Goal: Information Seeking & Learning: Learn about a topic

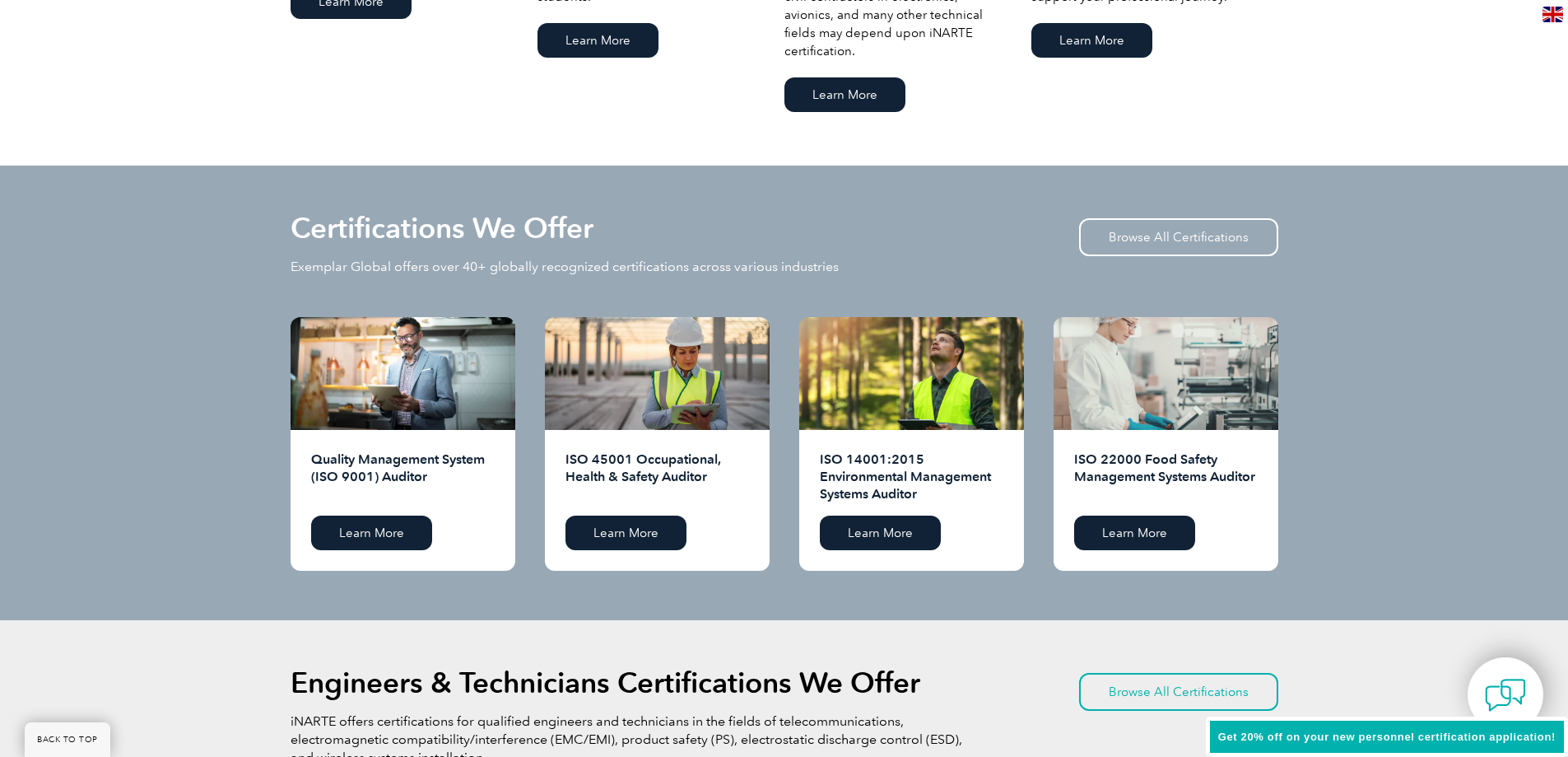
scroll to position [1565, 0]
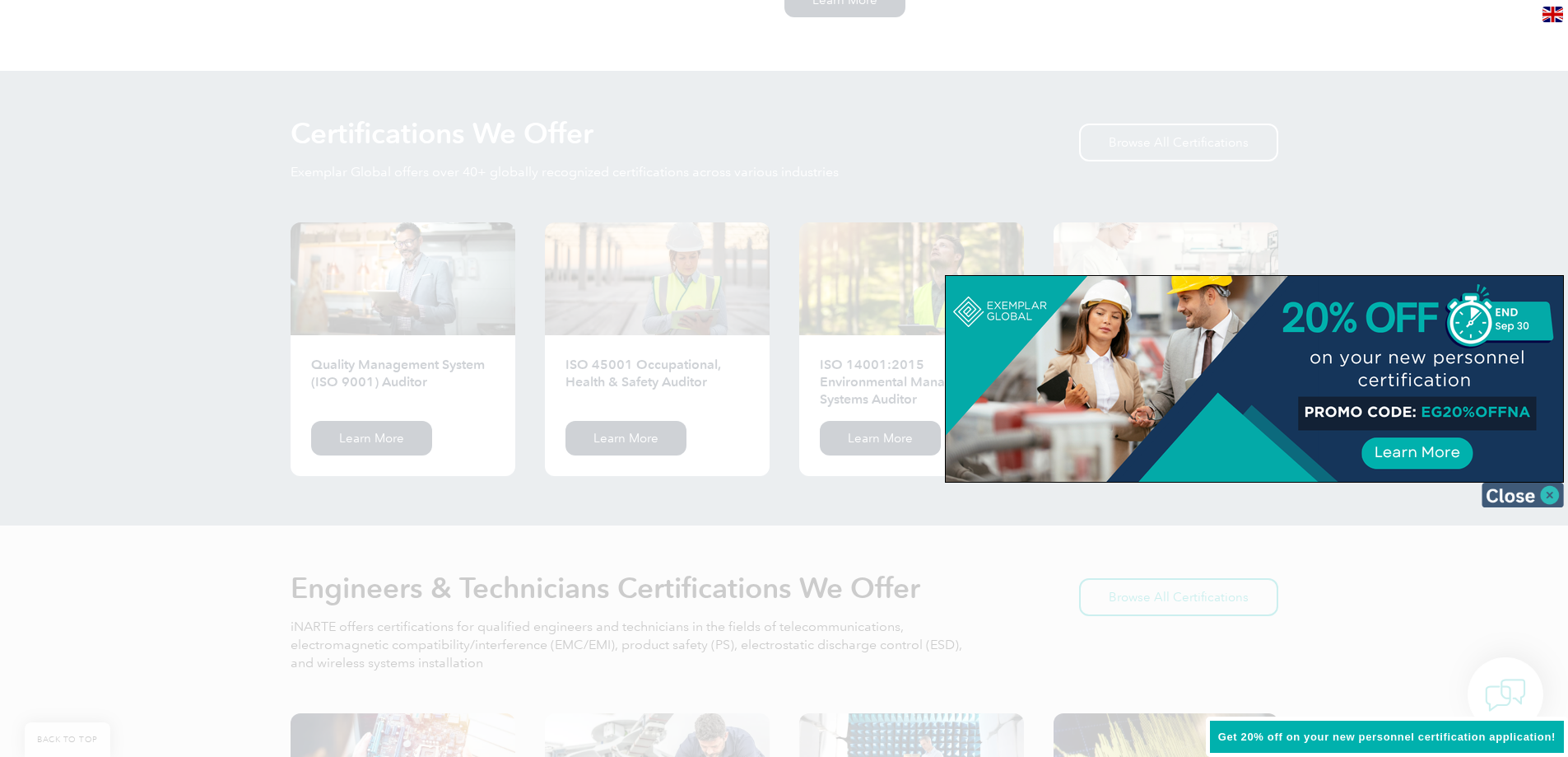
click at [1511, 489] on img at bounding box center [1521, 494] width 82 height 25
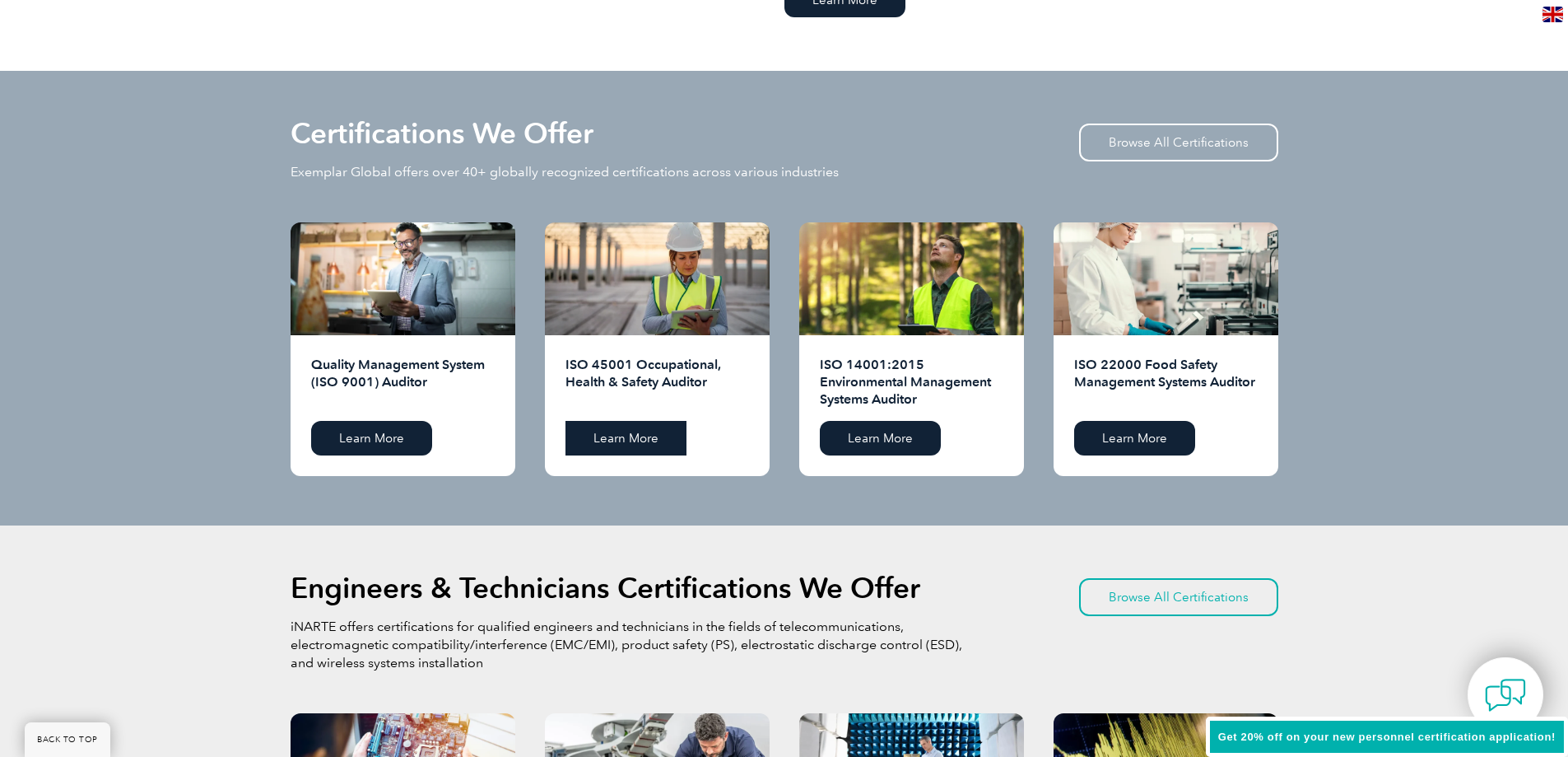
click at [630, 438] on link "Learn More" at bounding box center [626, 438] width 121 height 35
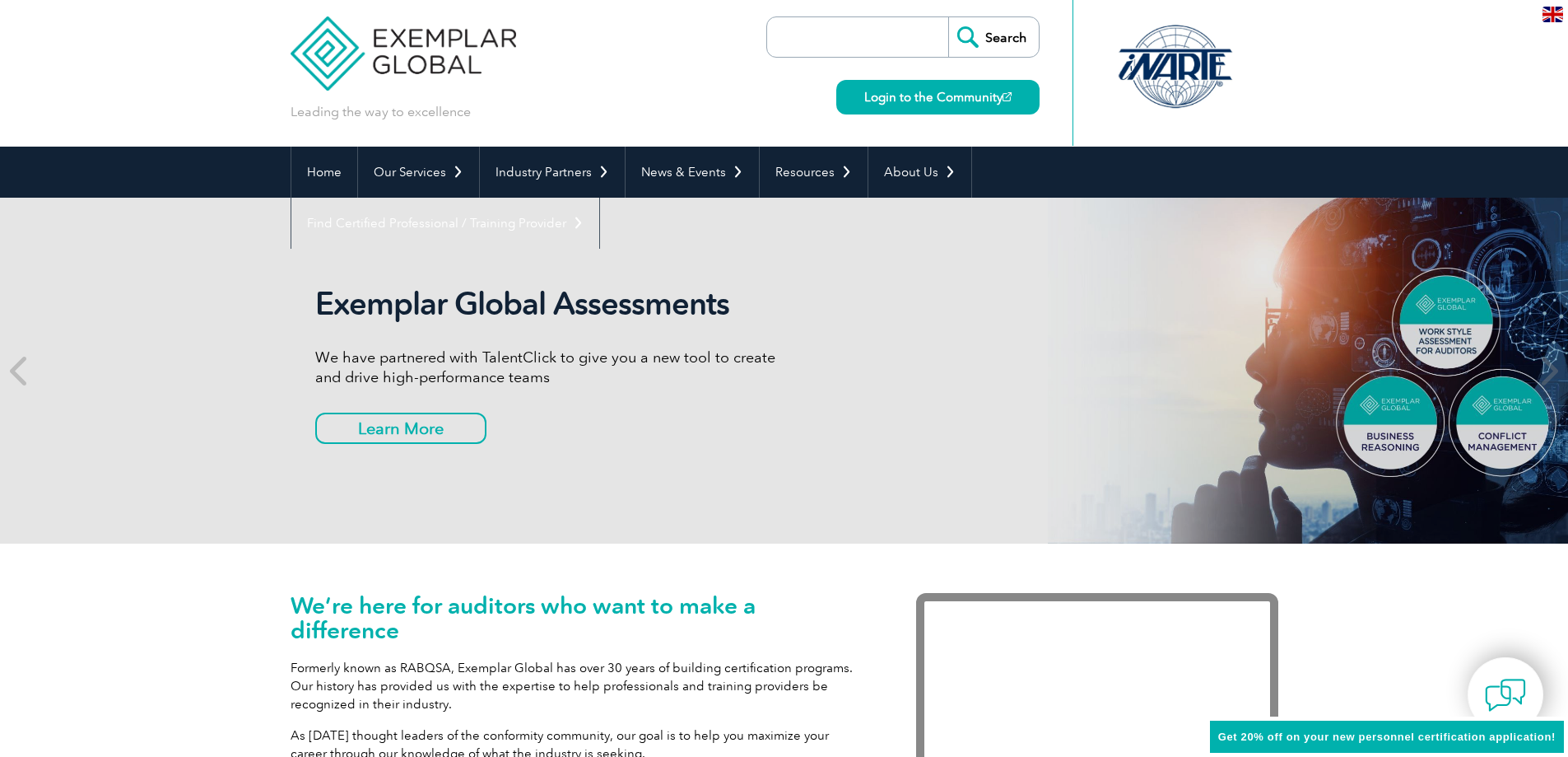
scroll to position [0, 0]
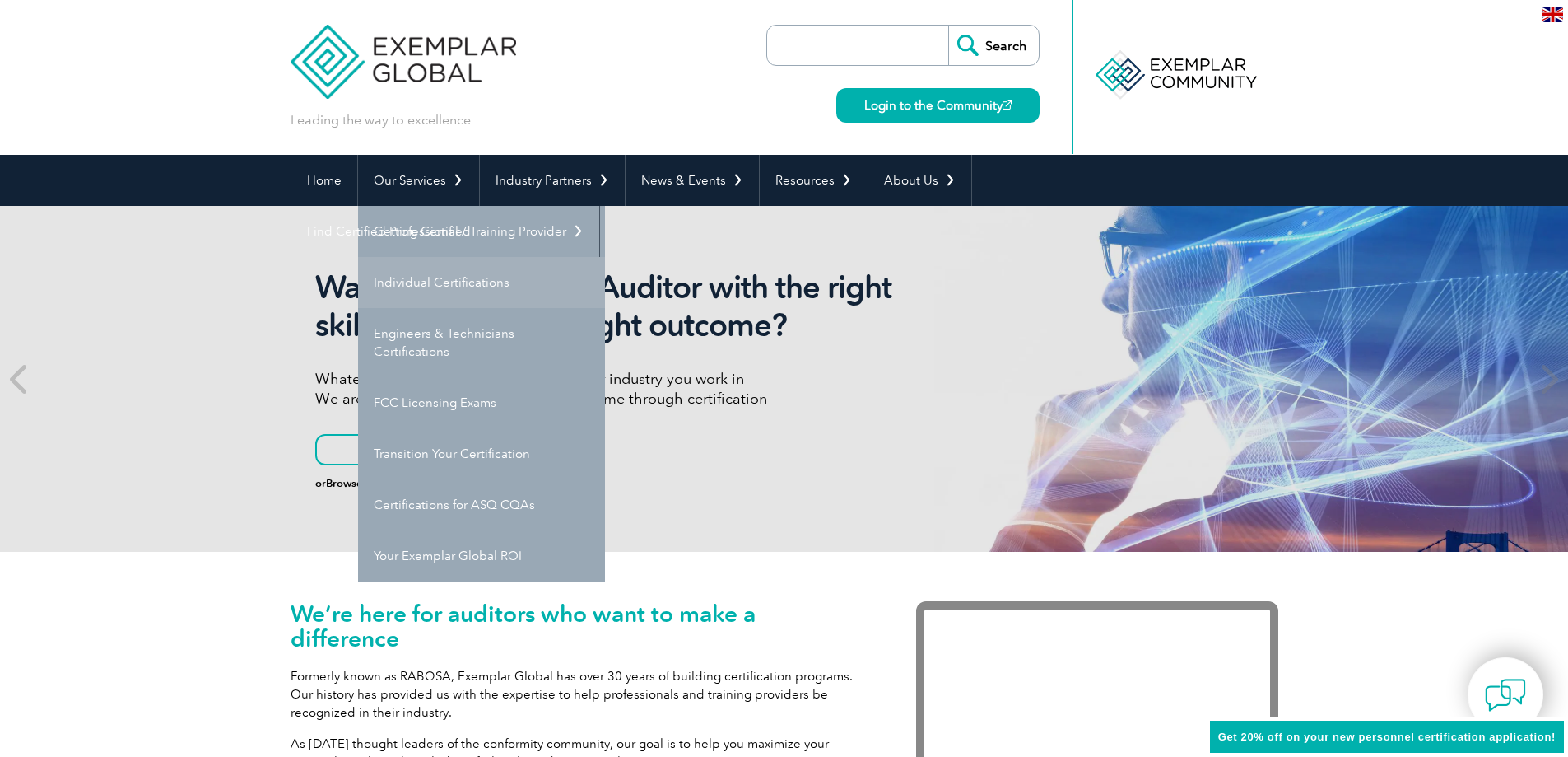
click at [431, 275] on link "Individual Certifications" at bounding box center [480, 282] width 247 height 52
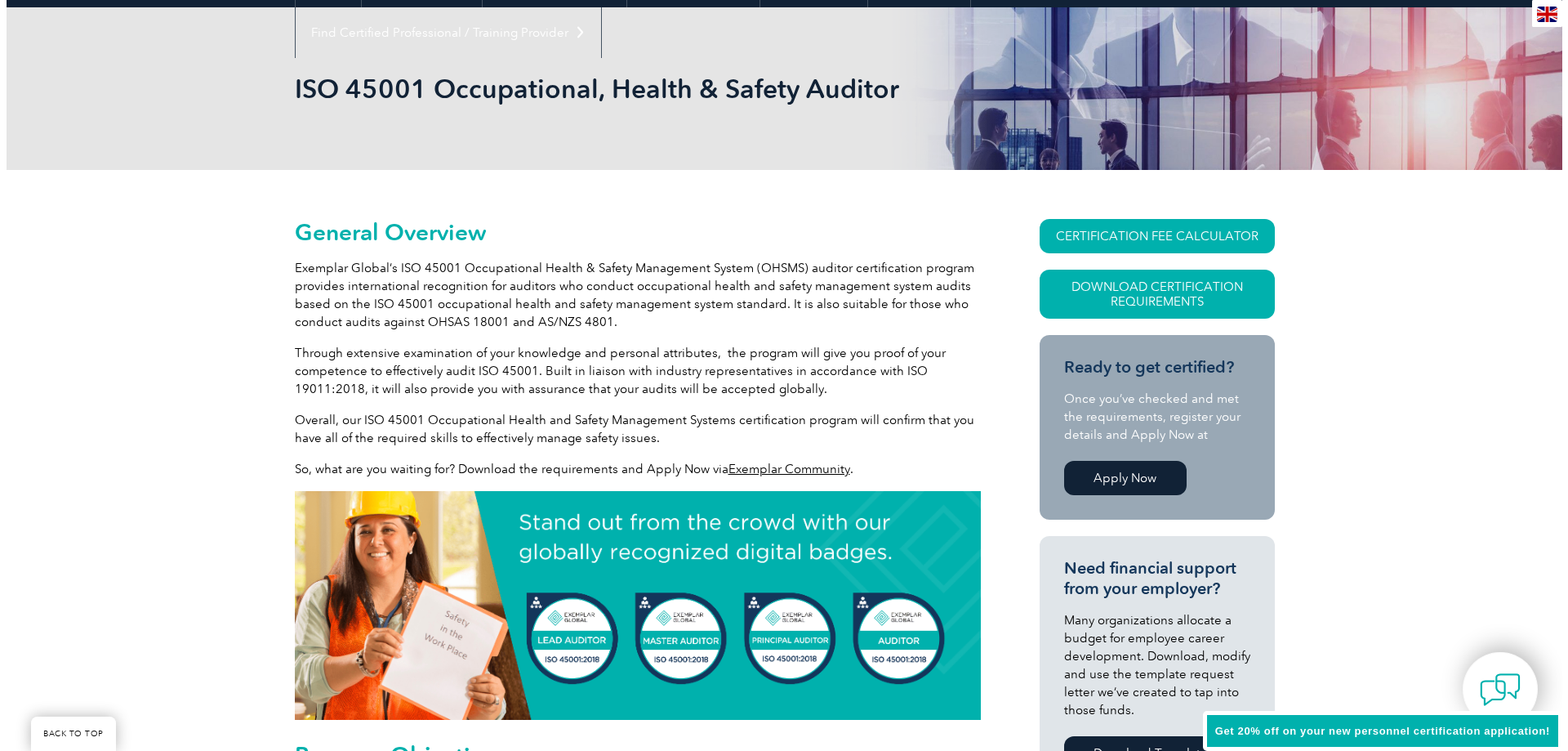
scroll to position [326, 0]
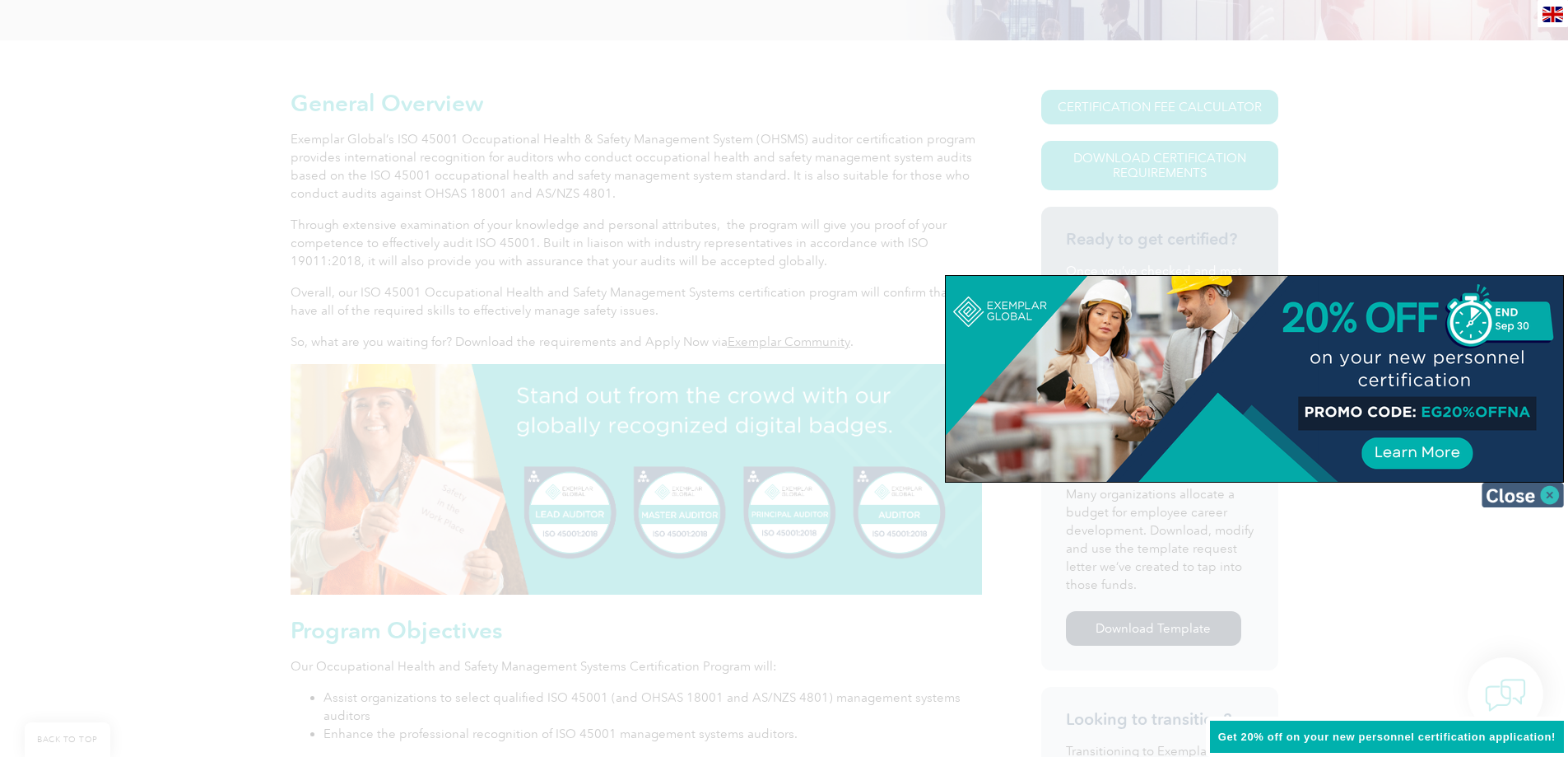
click at [1530, 493] on img at bounding box center [1521, 494] width 82 height 25
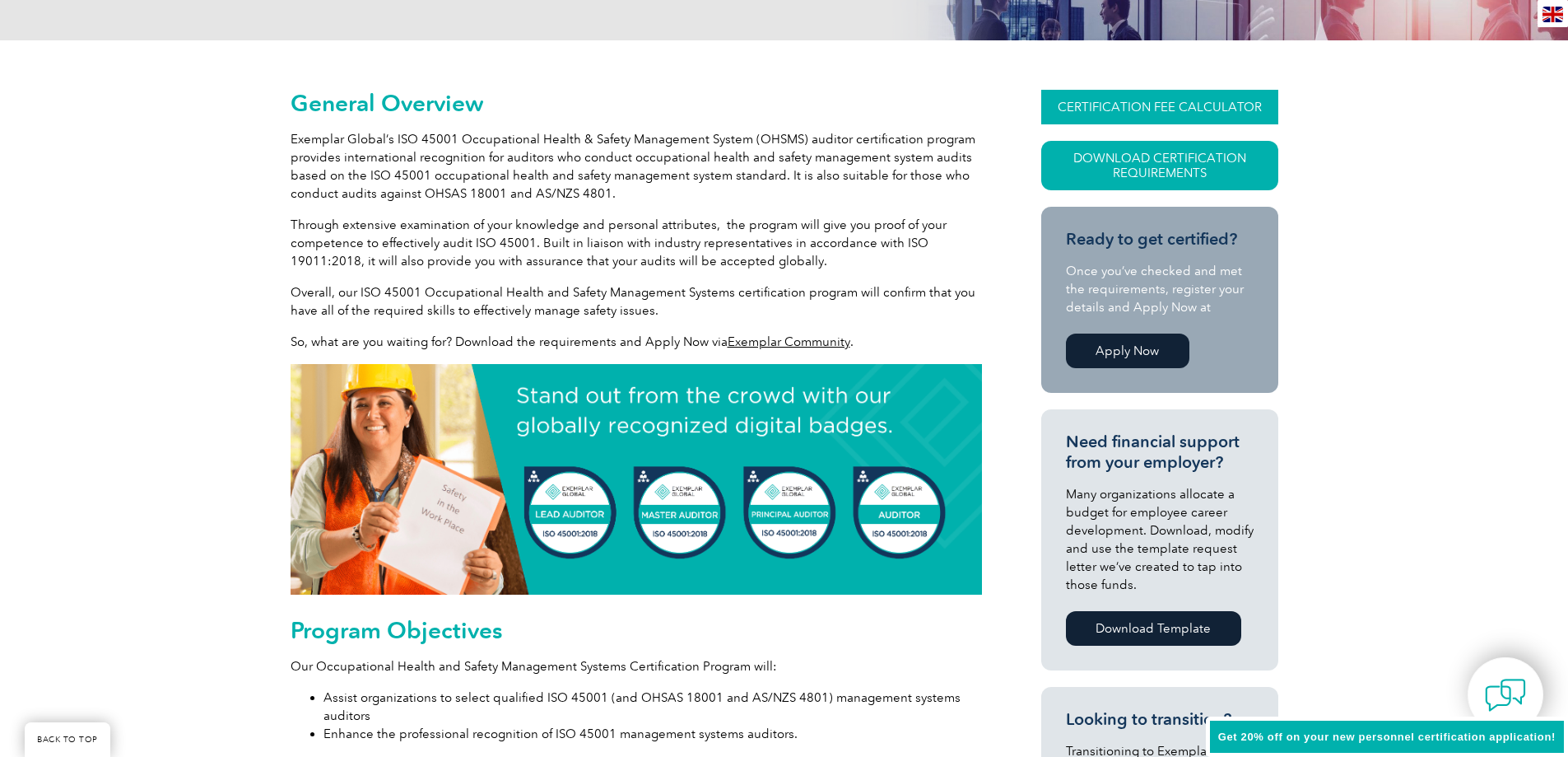
click at [1204, 111] on link "CERTIFICATION FEE CALCULATOR" at bounding box center [1159, 107] width 237 height 35
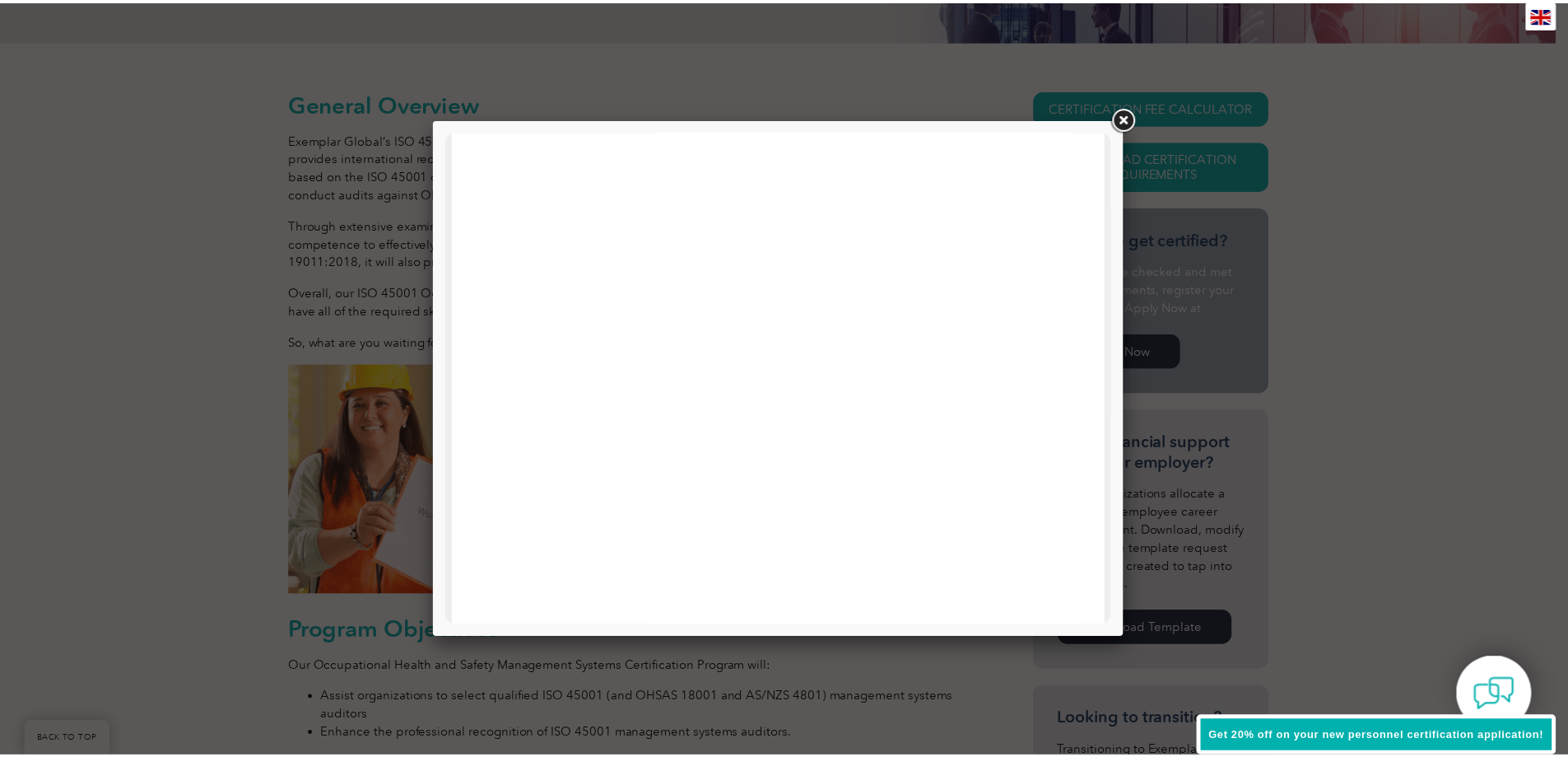
scroll to position [786, 0]
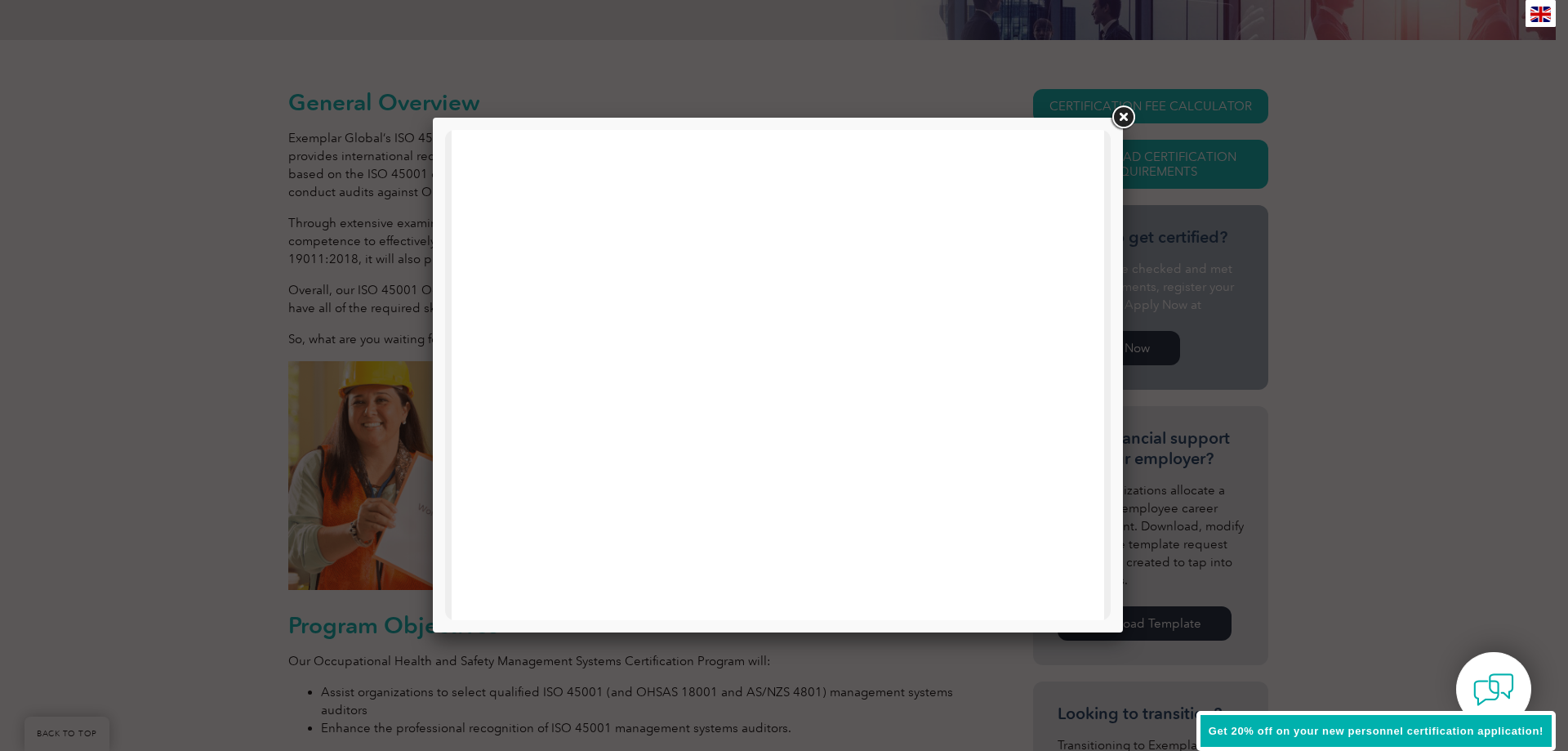
click at [1129, 113] on link at bounding box center [1123, 118] width 29 height 29
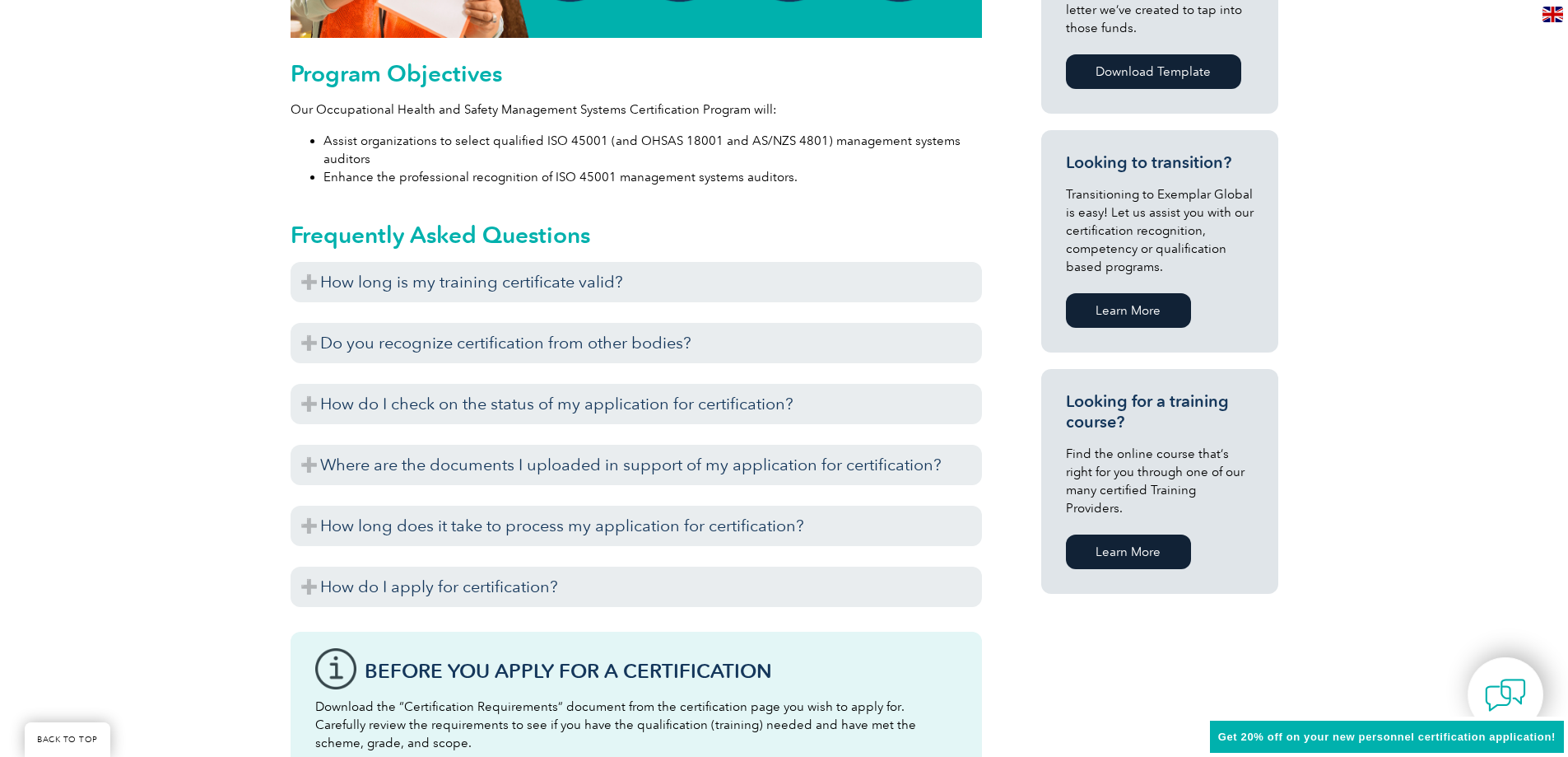
scroll to position [906, 0]
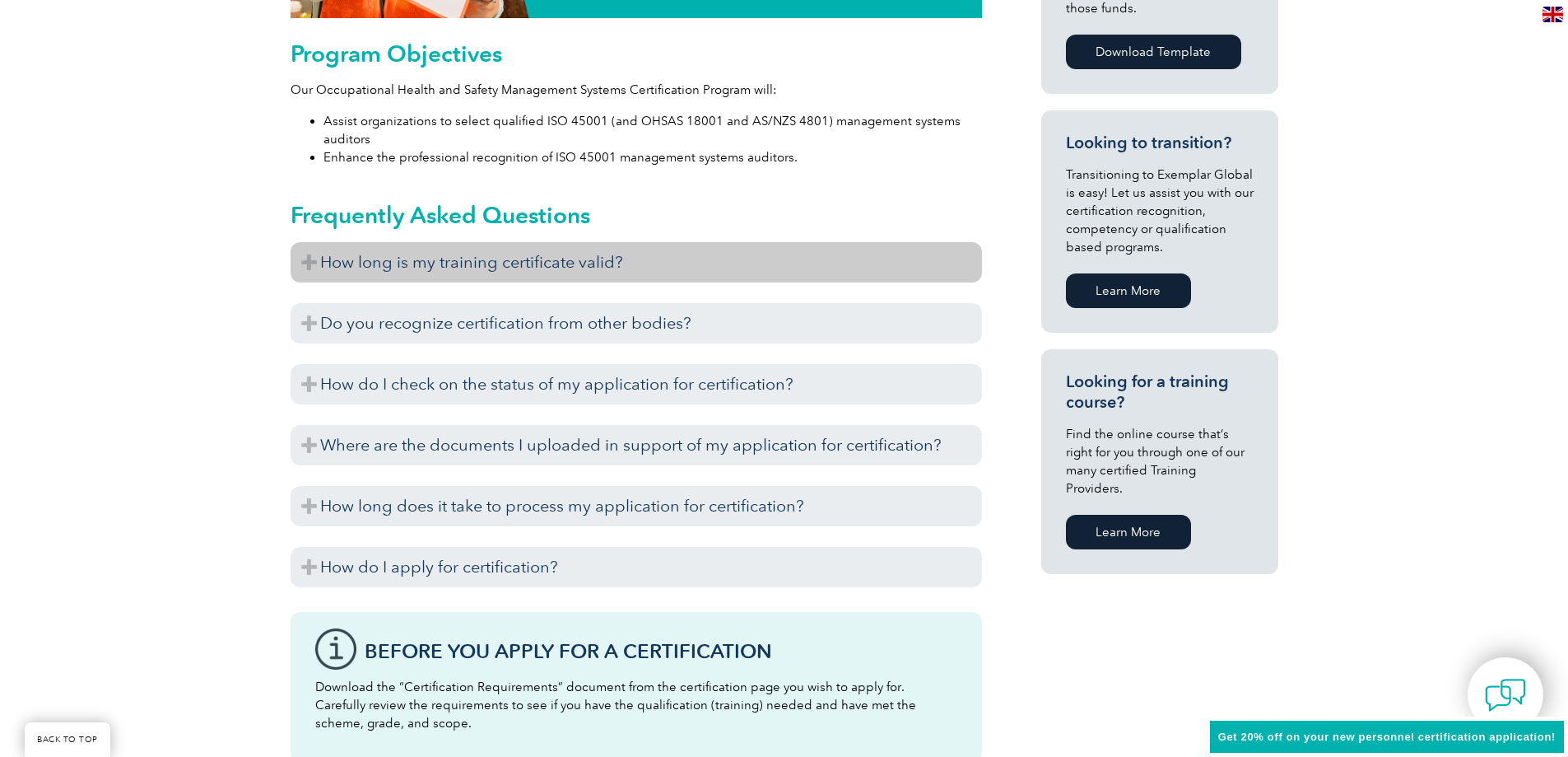
click at [567, 270] on h3 "How long is my training certificate valid?" at bounding box center [636, 262] width 691 height 41
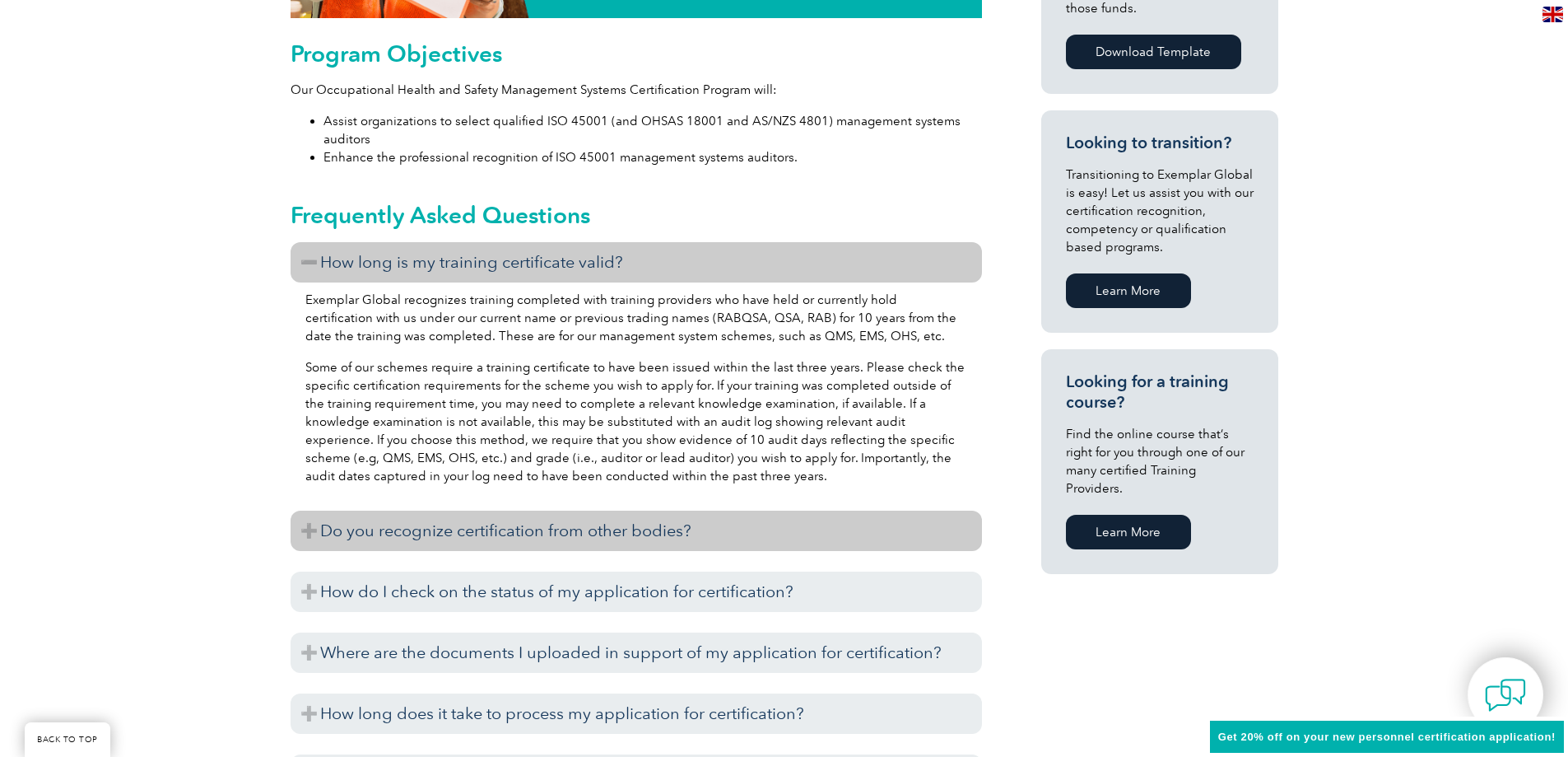
click at [605, 538] on h3 "Do you recognize certification from other bodies?" at bounding box center [636, 530] width 691 height 41
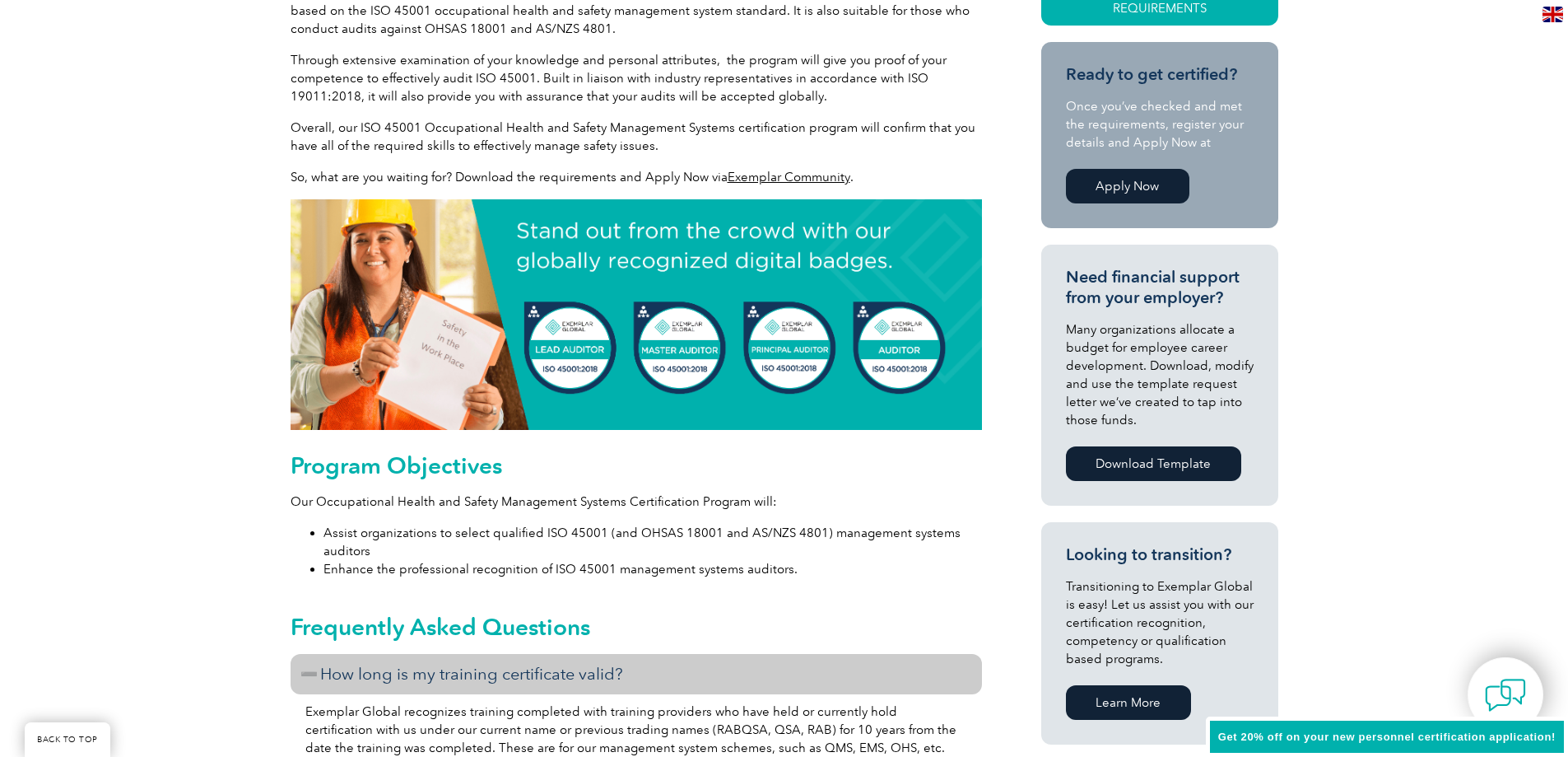
scroll to position [0, 0]
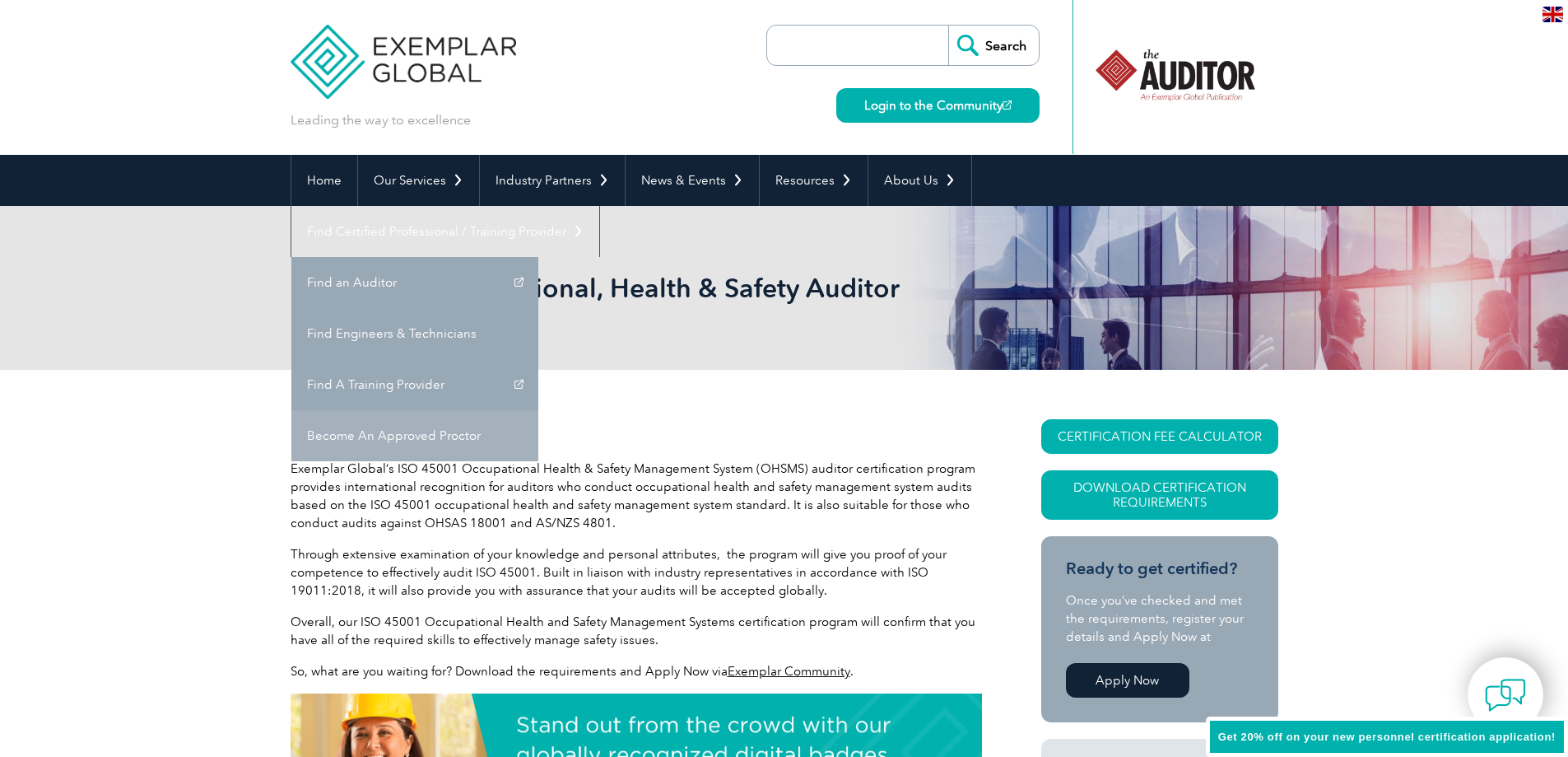
click at [538, 410] on link "Become An Approved Proctor" at bounding box center [414, 436] width 247 height 52
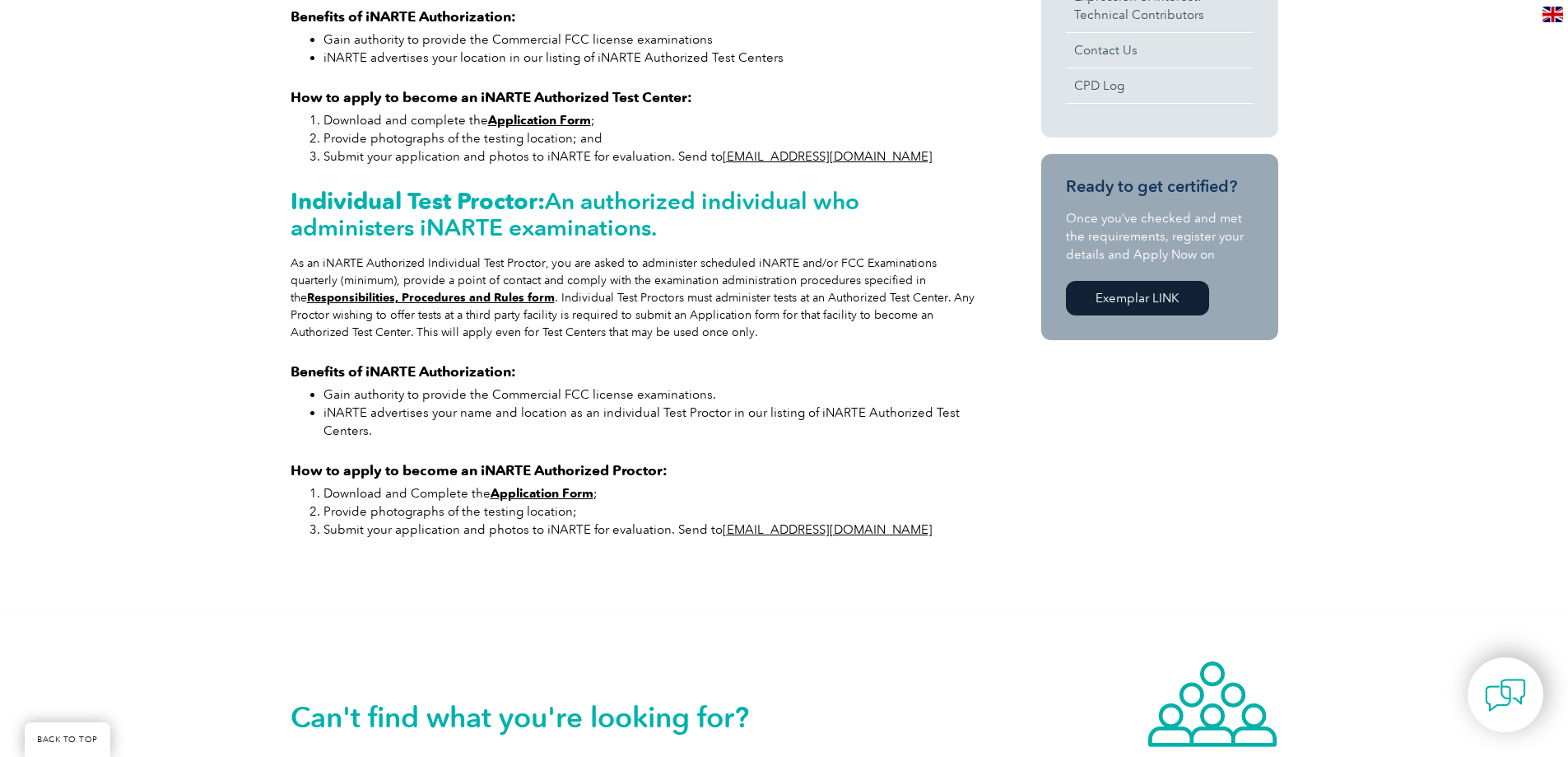
scroll to position [411, 0]
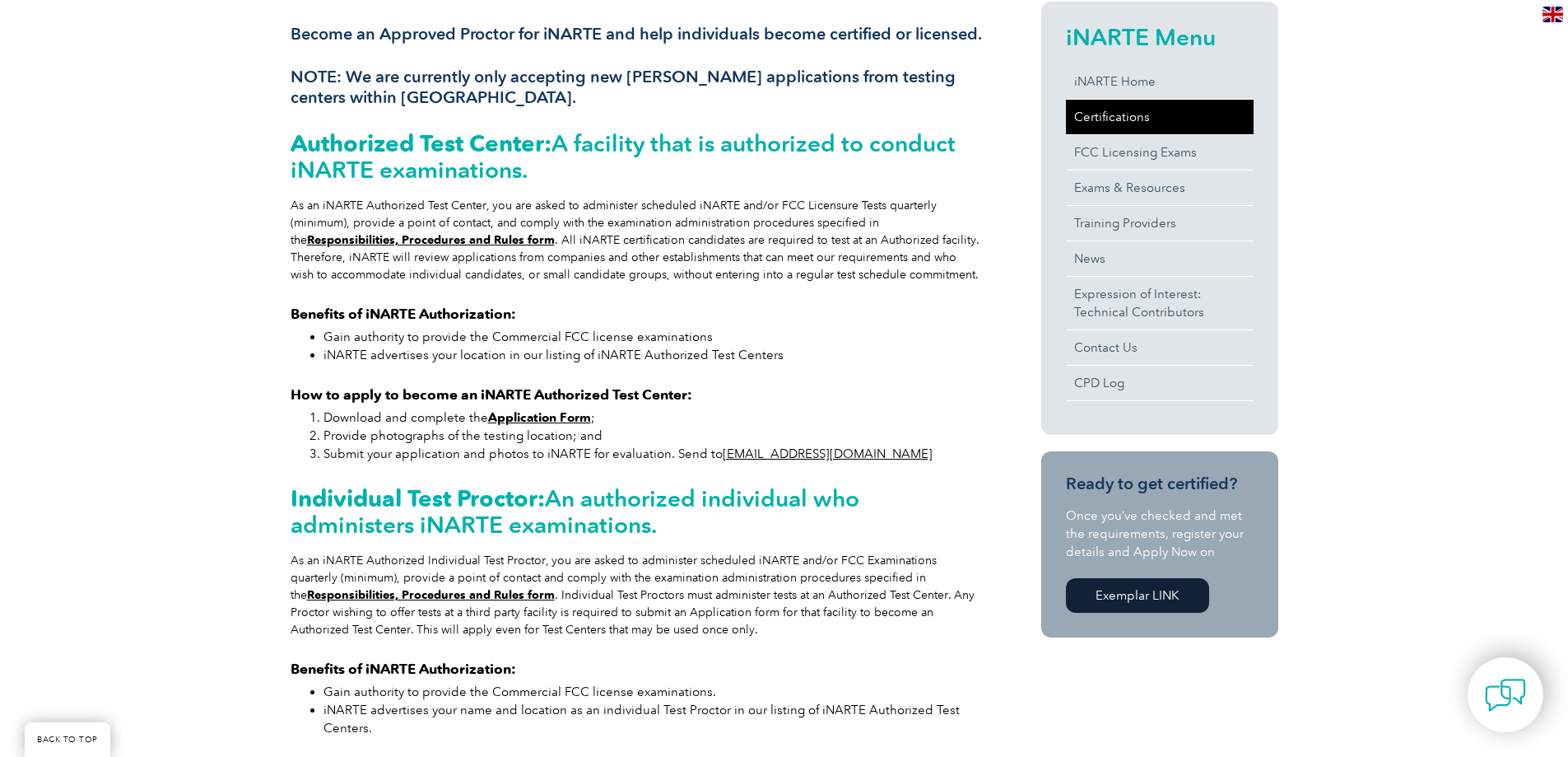
click at [1145, 100] on link "Certifications" at bounding box center [1159, 117] width 187 height 35
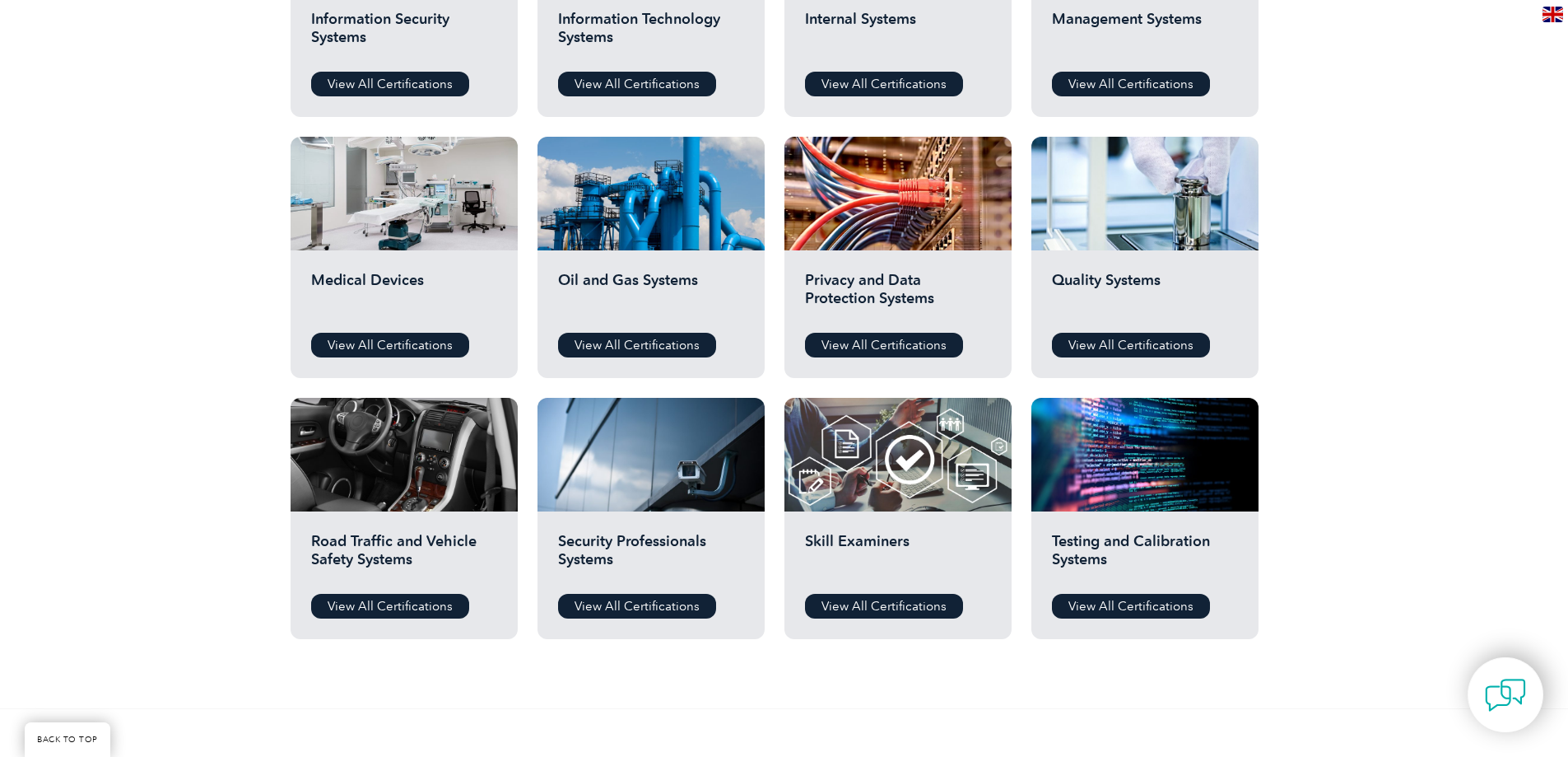
scroll to position [1070, 0]
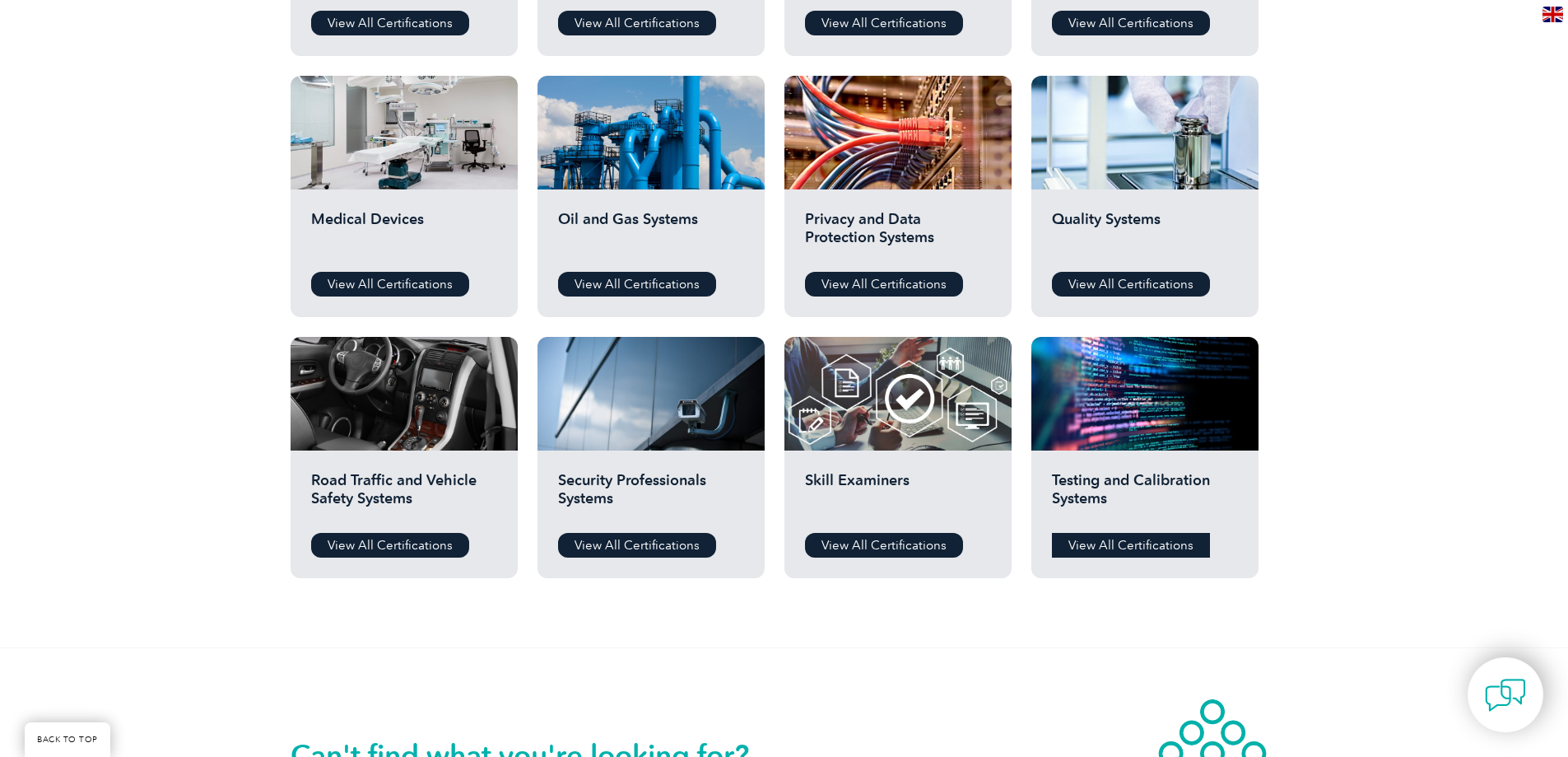
click at [1133, 535] on link "View All Certifications" at bounding box center [1131, 545] width 158 height 25
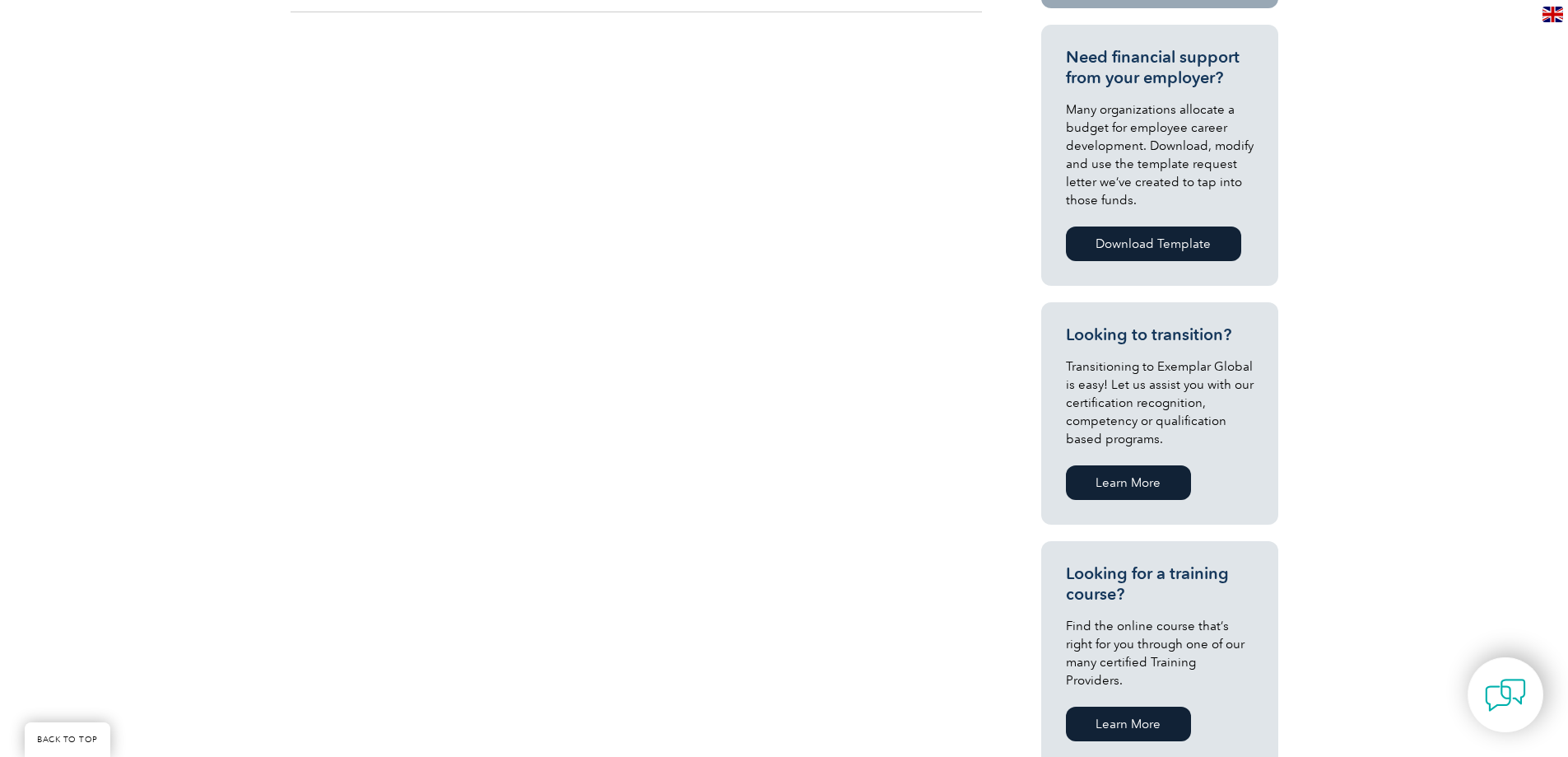
scroll to position [741, 0]
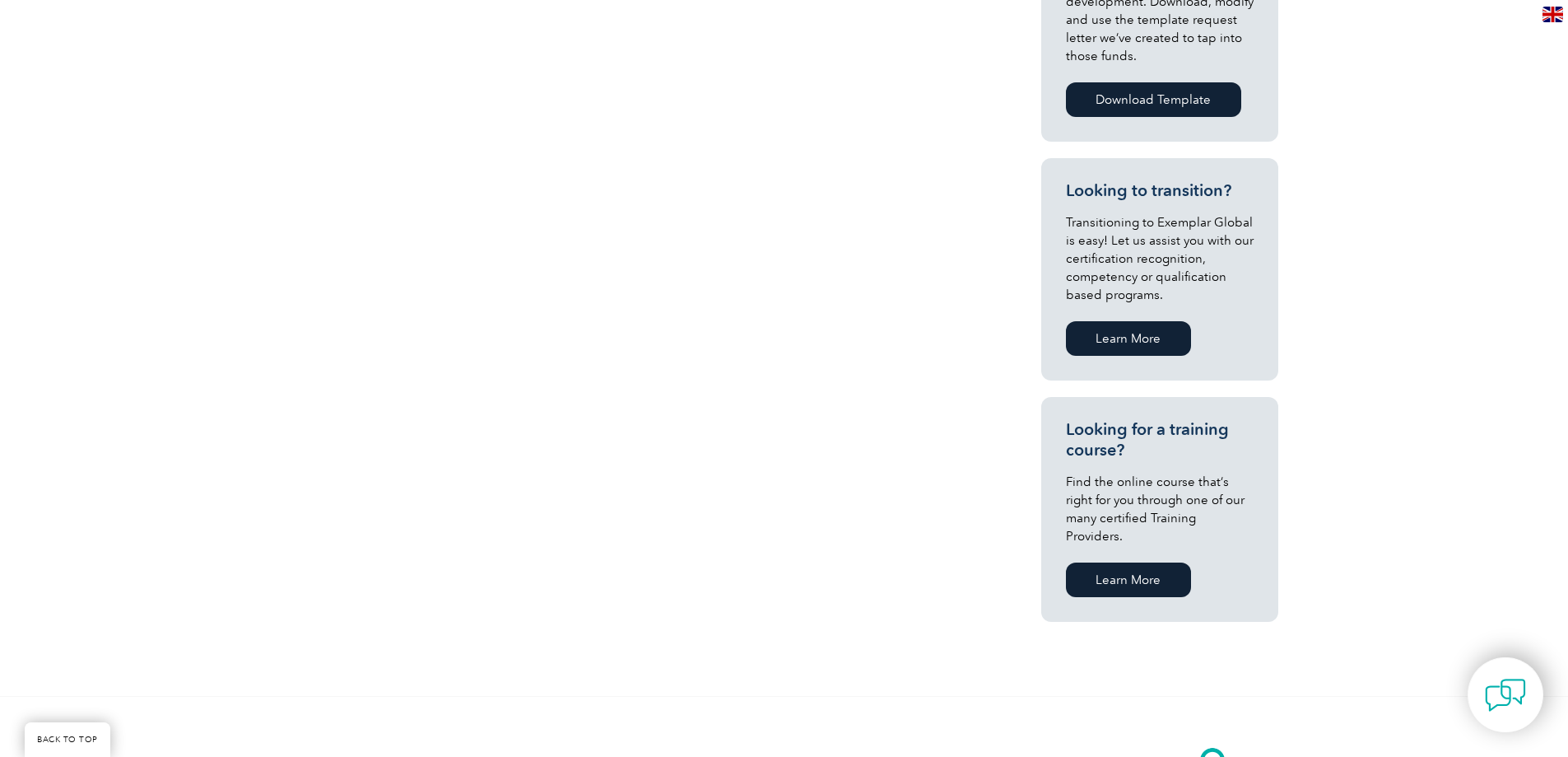
click at [1139, 562] on link "Learn More" at bounding box center [1128, 579] width 125 height 35
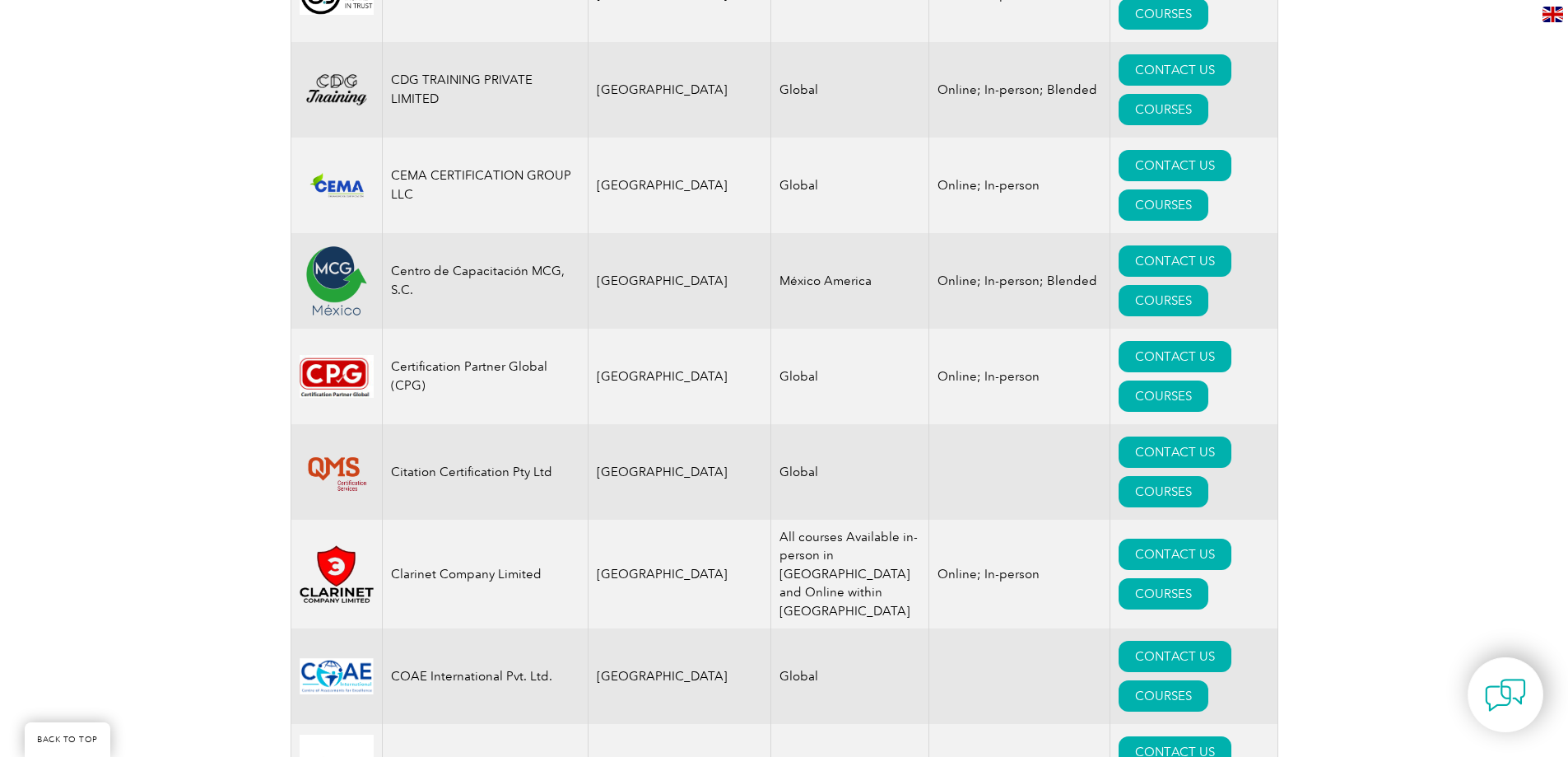
scroll to position [5022, 0]
